Goal: Task Accomplishment & Management: Manage account settings

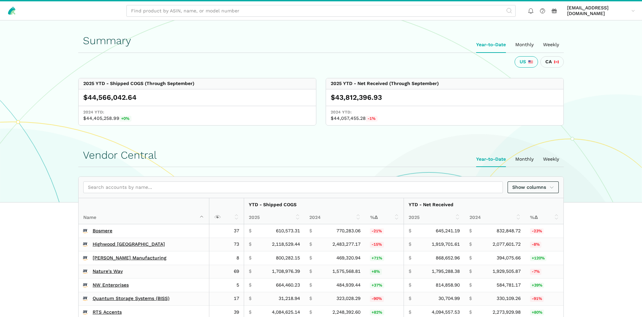
scroll to position [136, 0]
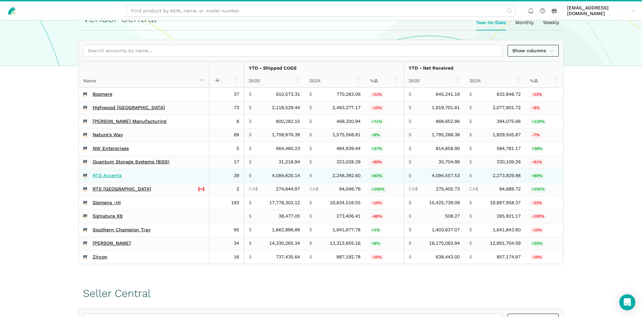
click at [97, 176] on link "RTS Accents" at bounding box center [107, 175] width 29 height 6
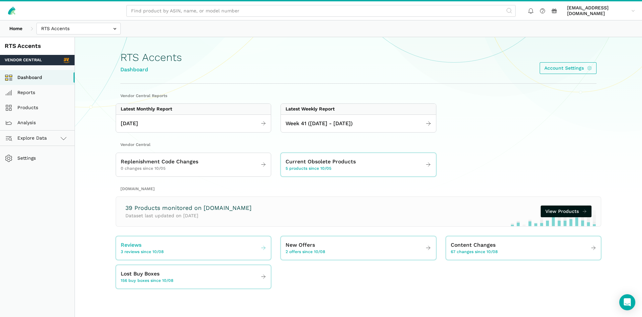
click at [166, 245] on link "Reviews 3 reviews since 10/08" at bounding box center [193, 247] width 155 height 19
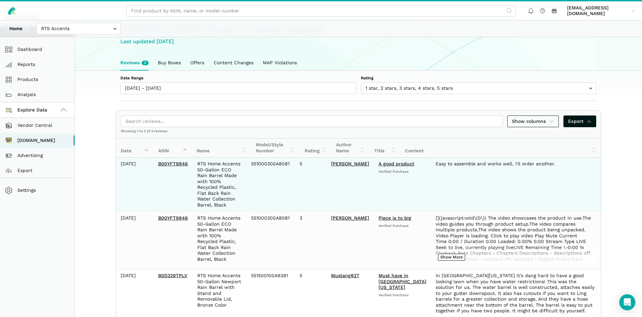
scroll to position [52, 0]
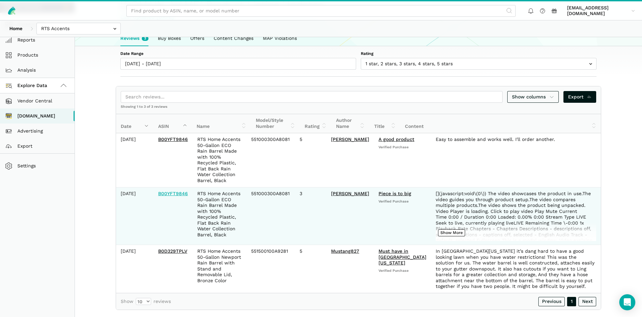
click at [173, 191] on link "B00YFT9846" at bounding box center [173, 193] width 30 height 5
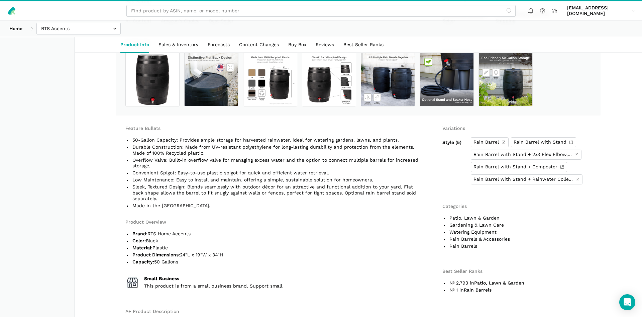
scroll to position [409, 0]
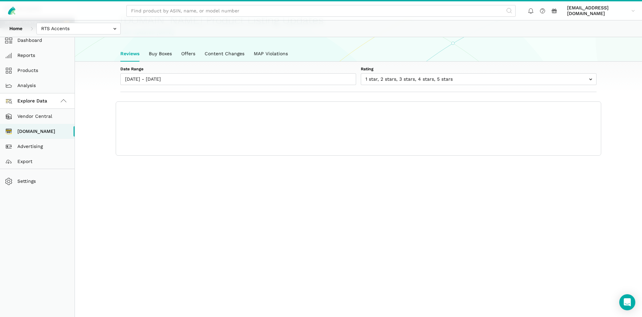
scroll to position [2, 0]
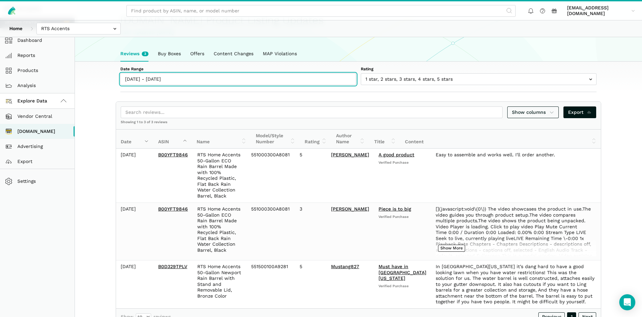
type input "[DATE]"
click at [196, 80] on input "[DATE] - [DATE]" at bounding box center [238, 79] width 236 height 12
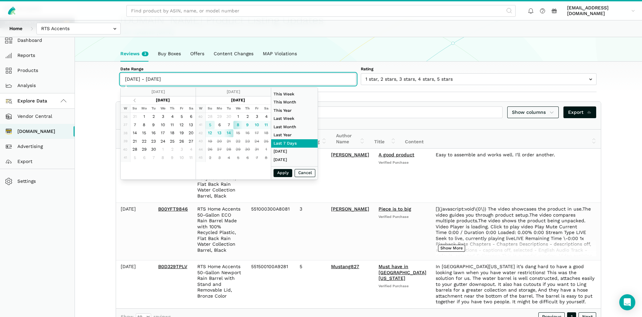
type input "[DATE]"
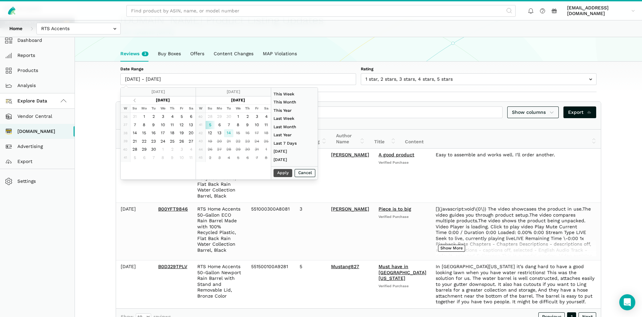
type input "[DATE]"
click at [276, 169] on button "Apply" at bounding box center [282, 173] width 19 height 8
type input "[DATE] - [DATE]"
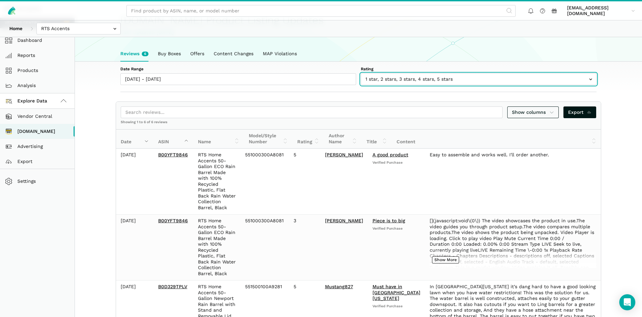
click at [422, 84] on input "text" at bounding box center [479, 79] width 236 height 12
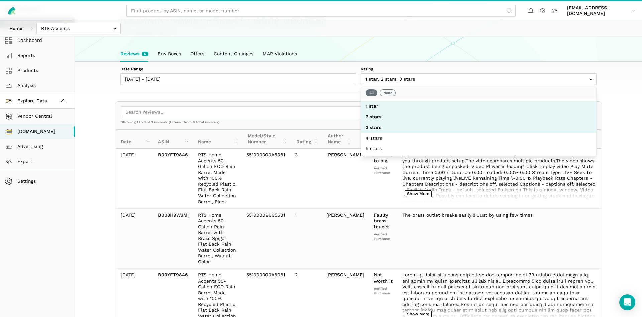
click at [466, 38] on div "[DOMAIN_NAME] Product Listing Updates Last updated [DATE]" at bounding box center [358, 23] width 476 height 46
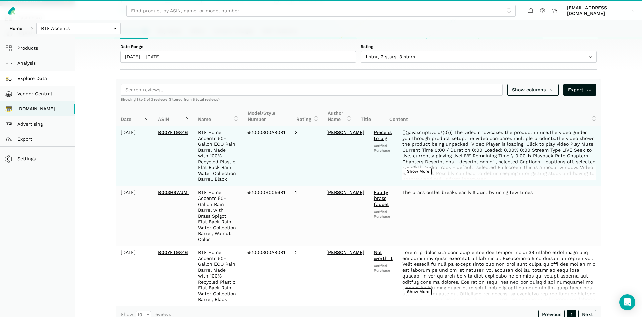
scroll to position [79, 0]
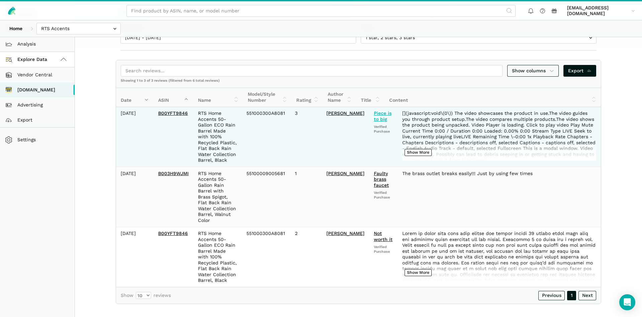
click at [374, 115] on link "Piece is to big" at bounding box center [383, 115] width 18 height 11
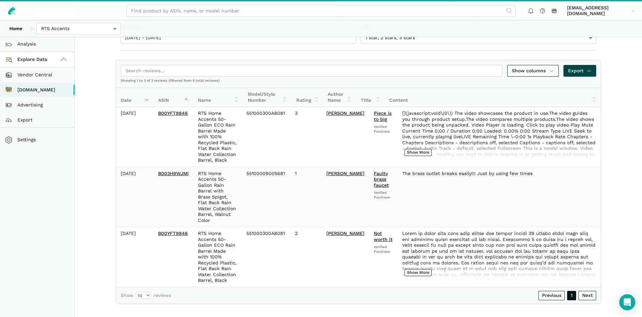
click at [569, 71] on span "Export" at bounding box center [580, 70] width 24 height 7
